Goal: Find specific page/section: Find specific page/section

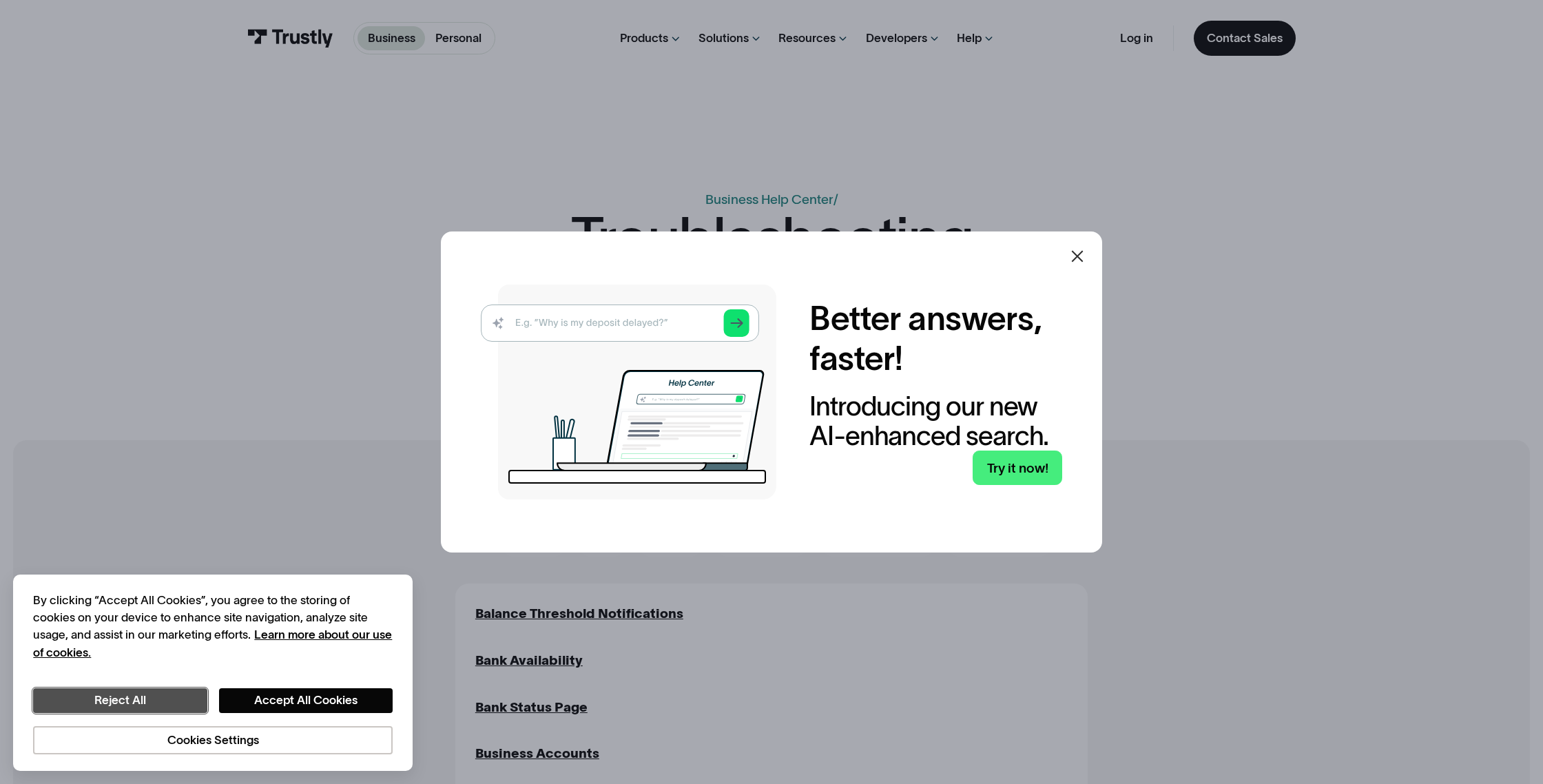
drag, startPoint x: 99, startPoint y: 700, endPoint x: 115, endPoint y: 654, distance: 48.7
click at [99, 700] on button "Reject All" at bounding box center [120, 701] width 174 height 25
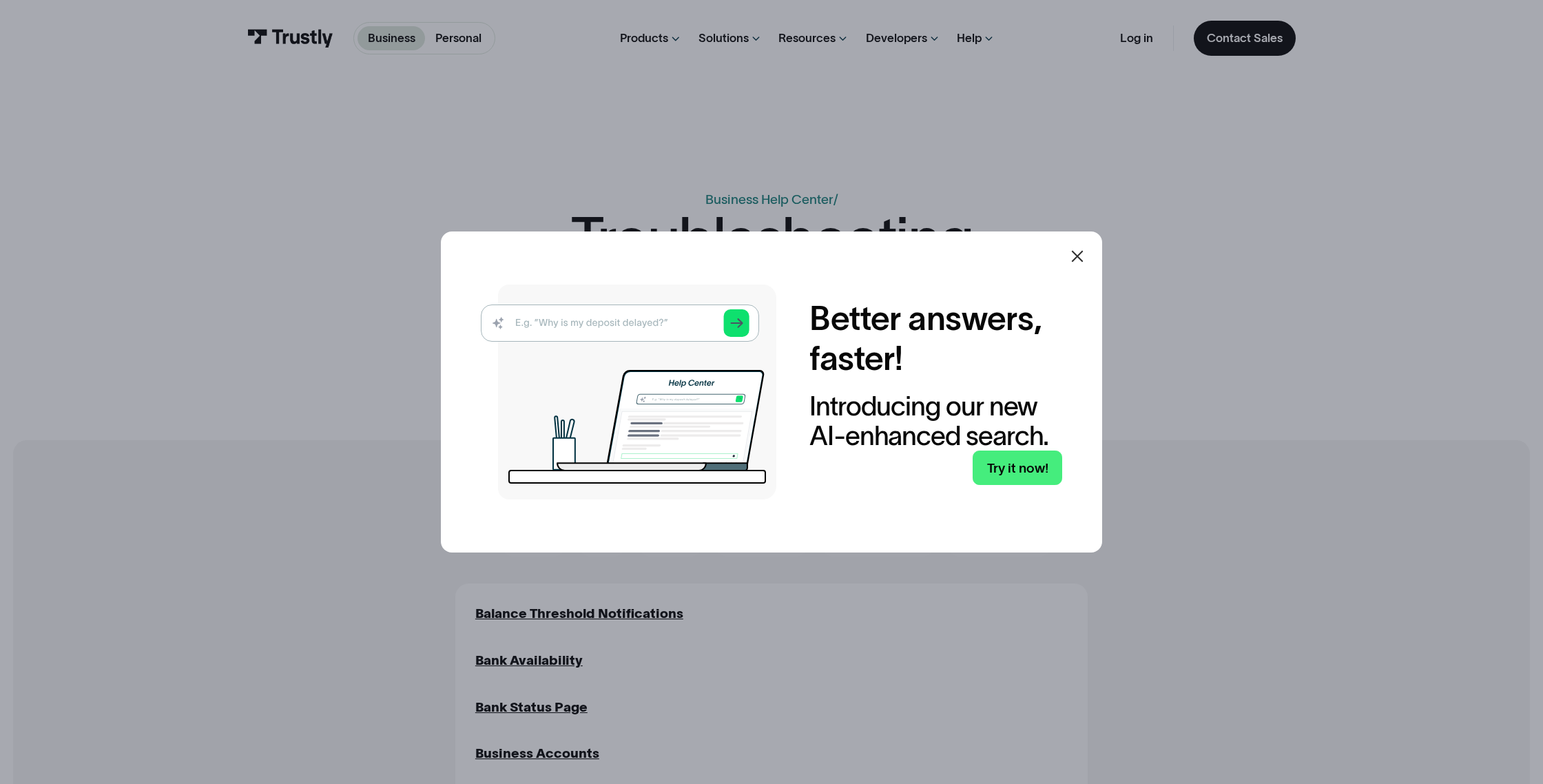
click at [1080, 251] on icon at bounding box center [1077, 256] width 16 height 16
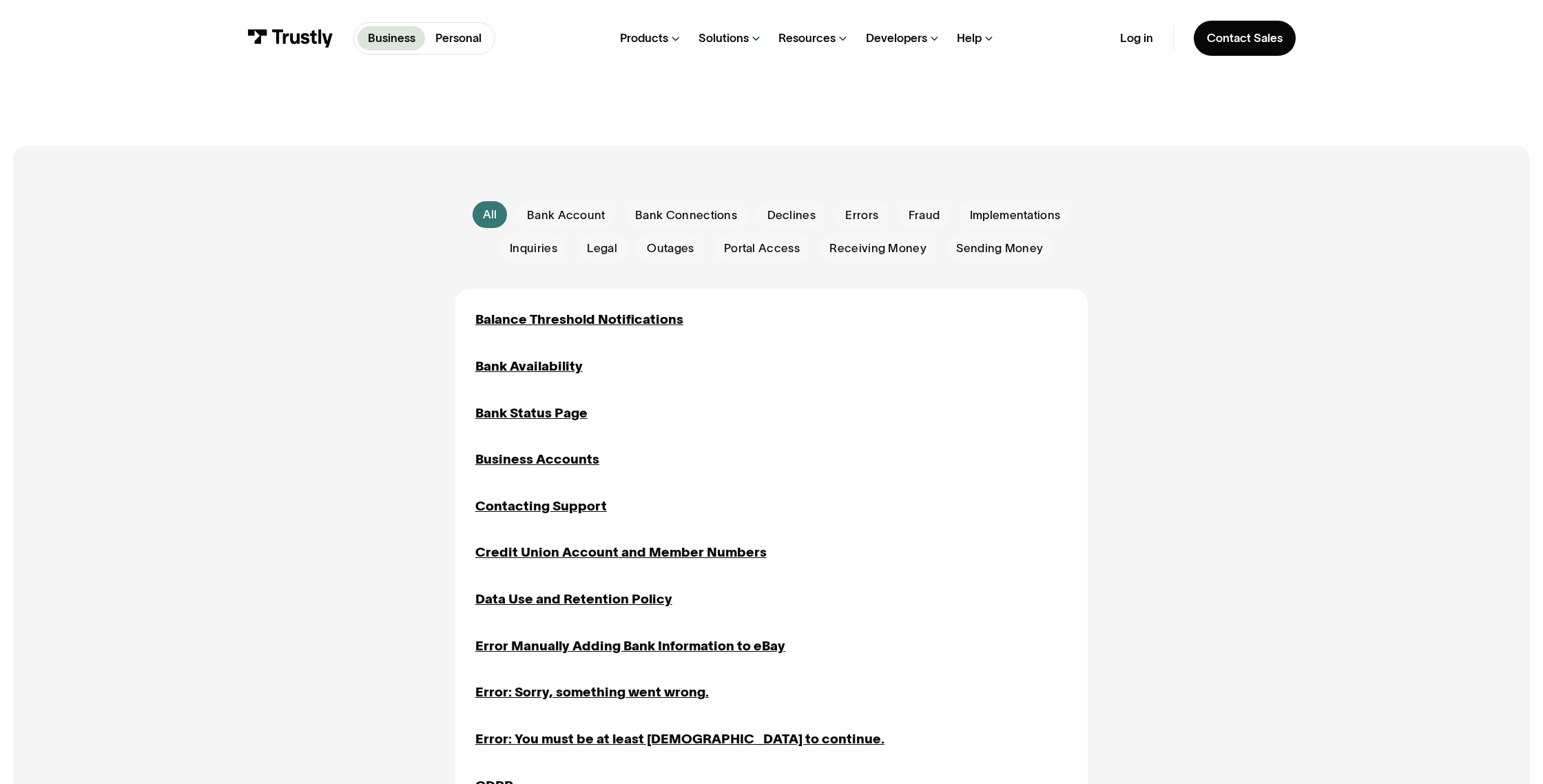
scroll to position [297, 0]
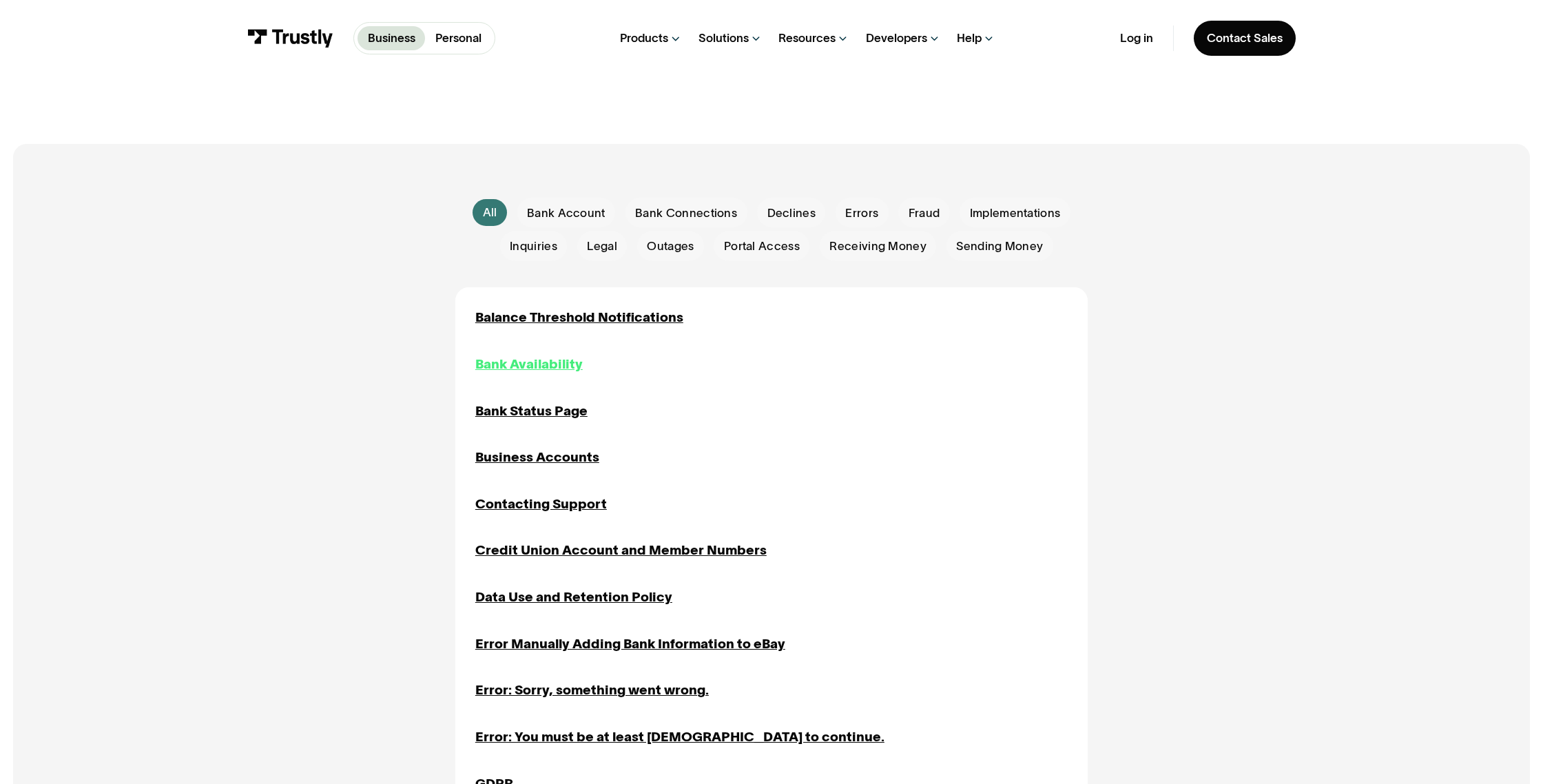
click at [516, 361] on div "Bank Availability" at bounding box center [528, 363] width 108 height 20
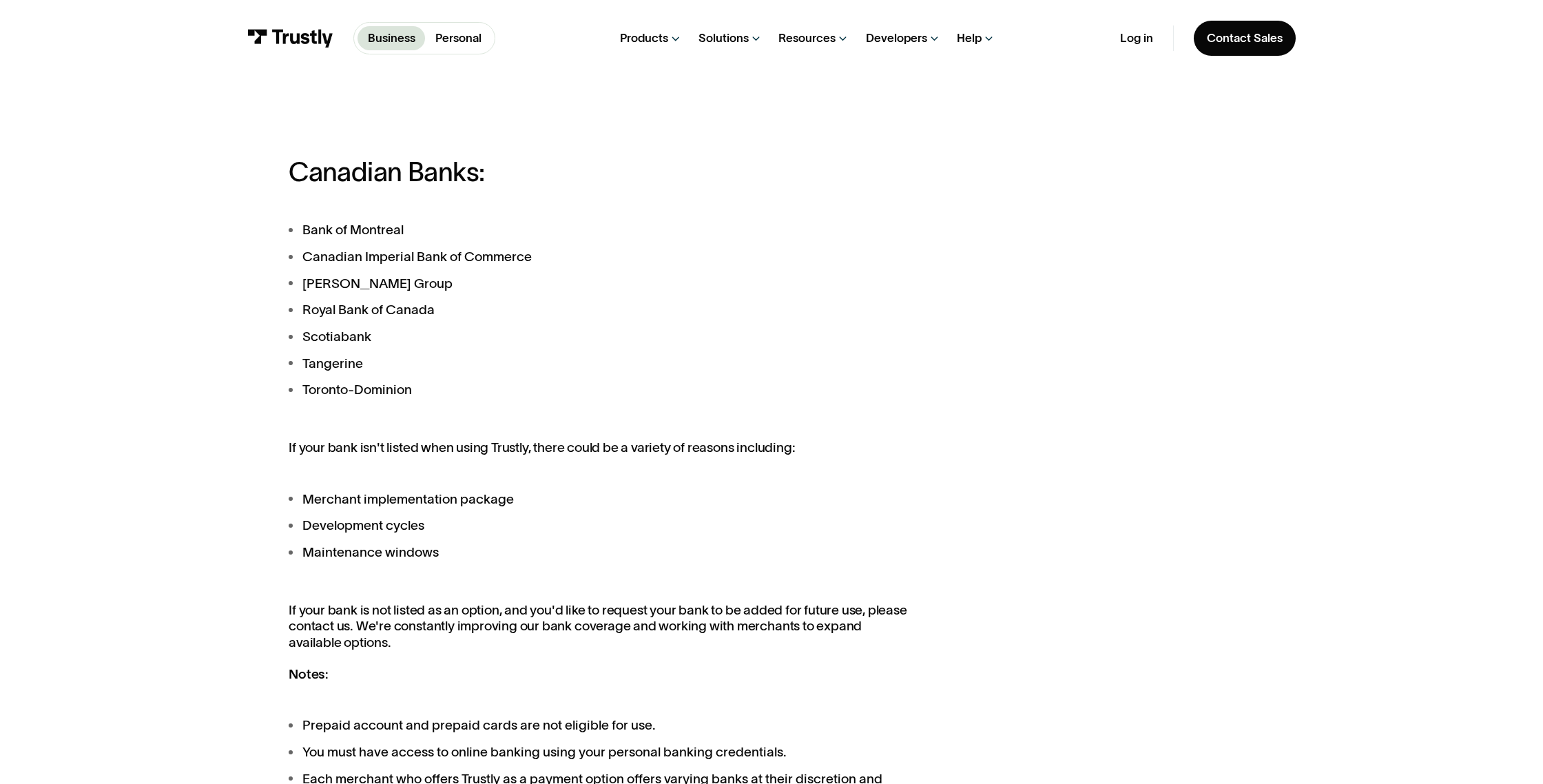
scroll to position [1027, 0]
